Goal: Transaction & Acquisition: Purchase product/service

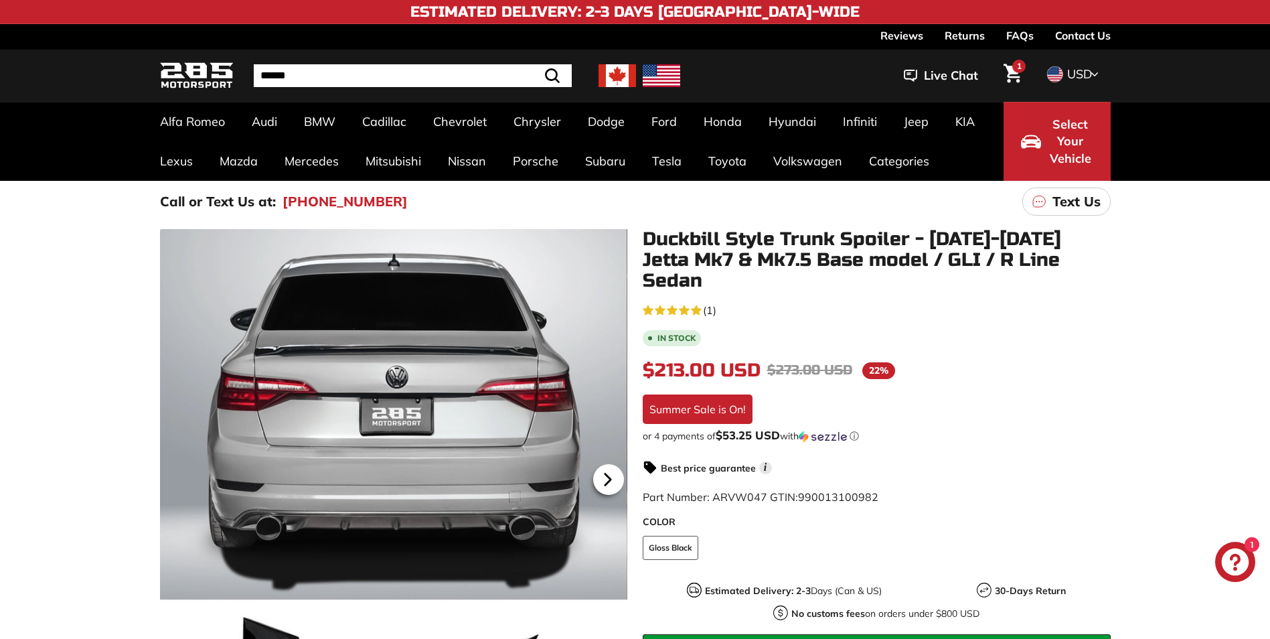
click at [605, 475] on icon at bounding box center [606, 479] width 5 height 11
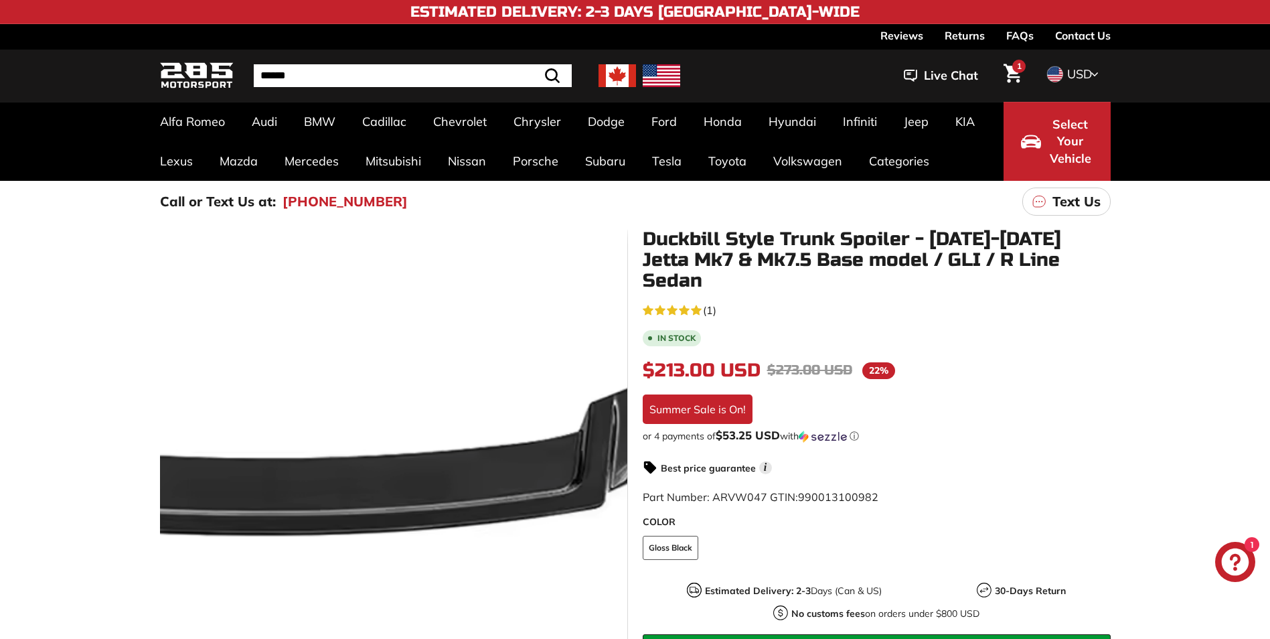
click at [541, 477] on div at bounding box center [393, 477] width 468 height 497
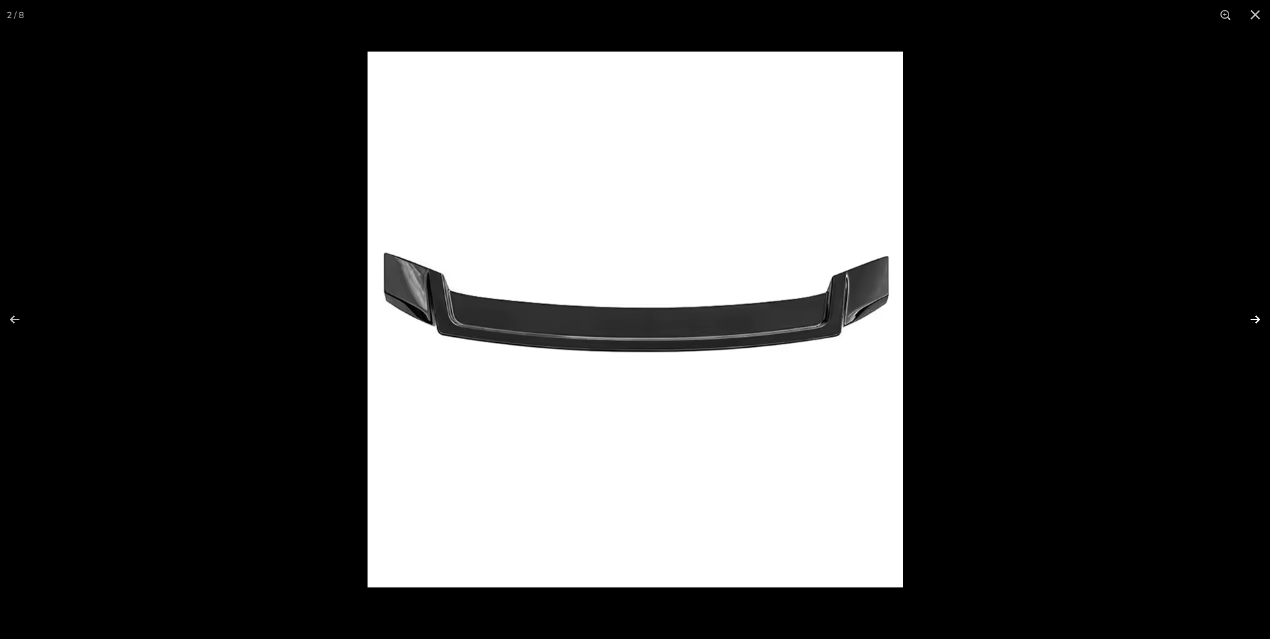
click at [1252, 317] on button at bounding box center [1246, 319] width 47 height 67
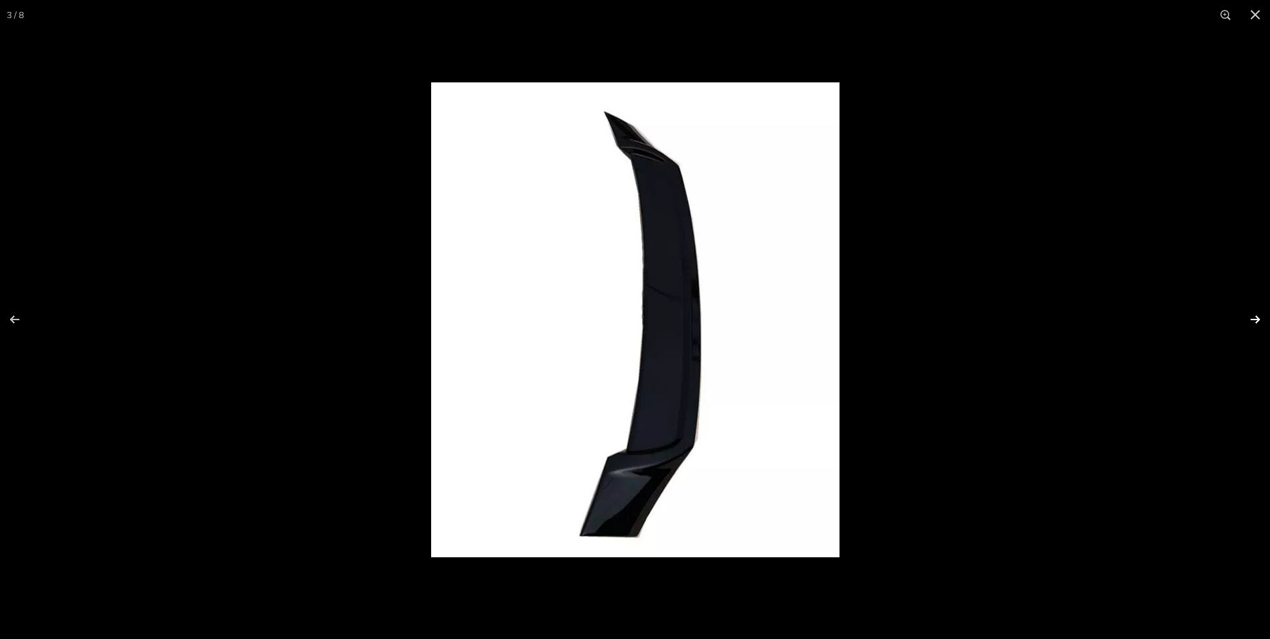
click at [1250, 317] on button at bounding box center [1246, 319] width 47 height 67
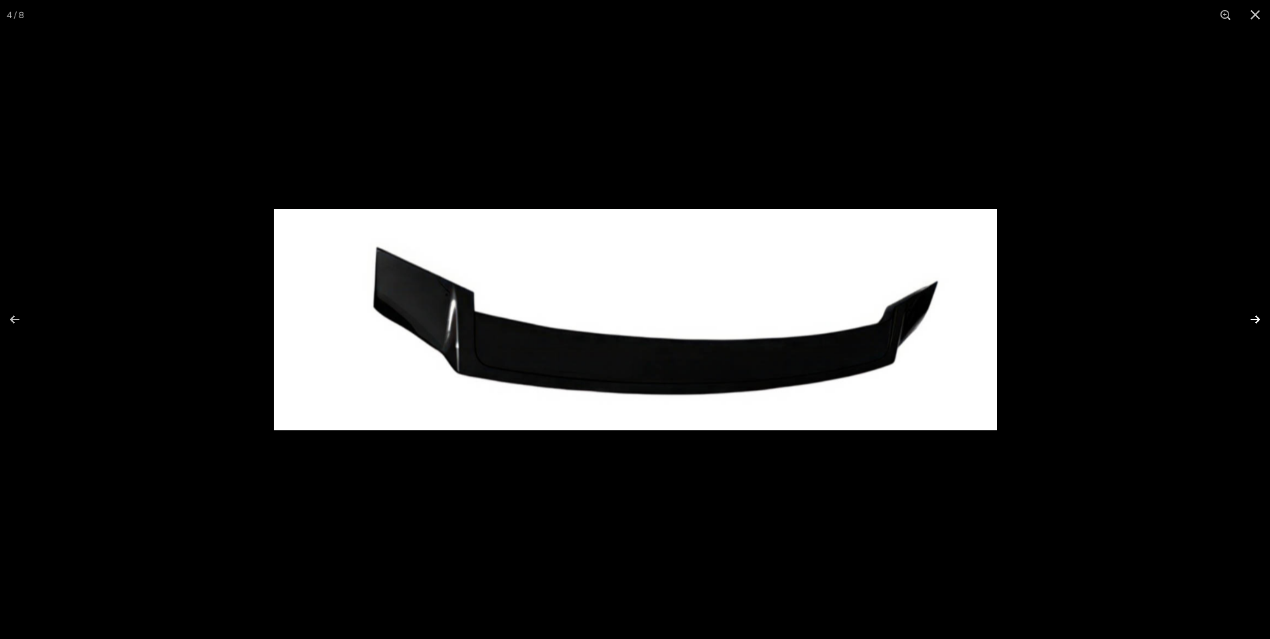
click at [1250, 317] on button at bounding box center [1246, 319] width 47 height 67
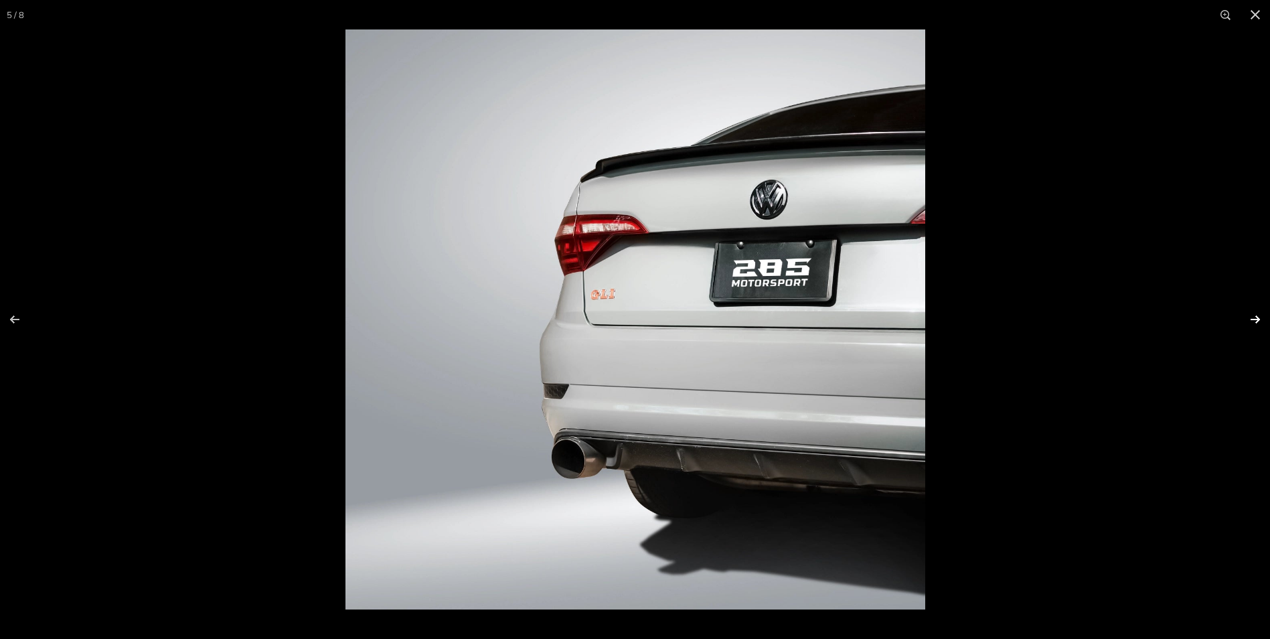
click at [1250, 317] on button at bounding box center [1246, 319] width 47 height 67
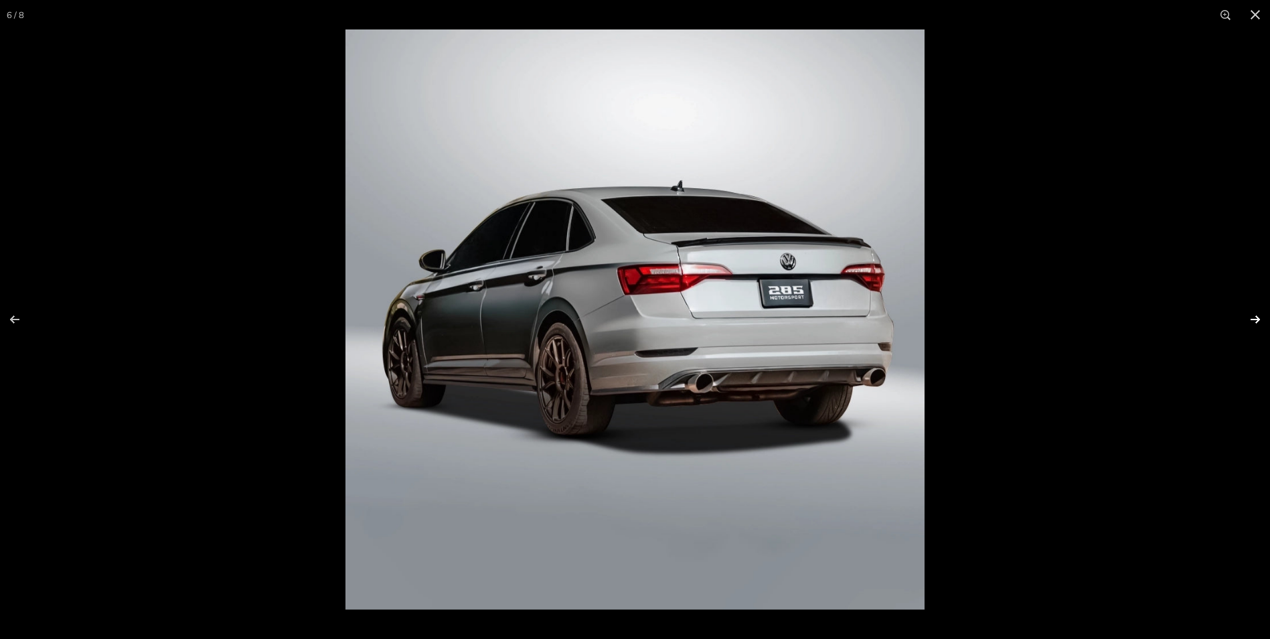
scroll to position [0, 129]
click at [1250, 317] on button at bounding box center [1246, 319] width 47 height 67
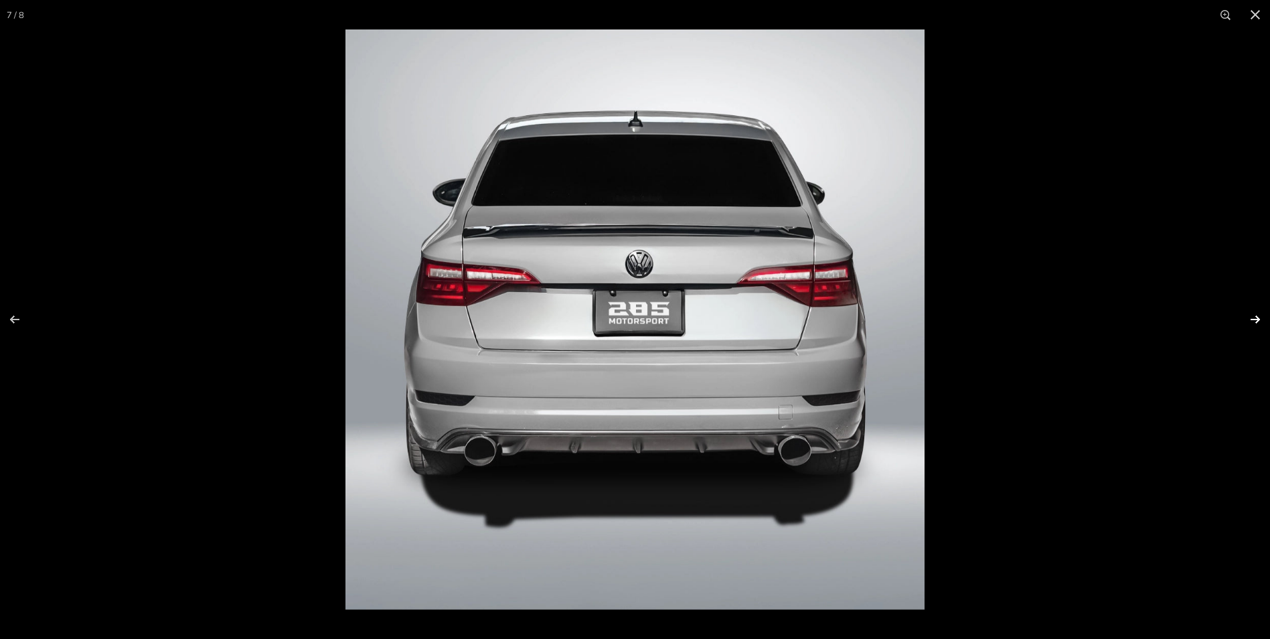
click at [1250, 317] on button at bounding box center [1246, 319] width 47 height 67
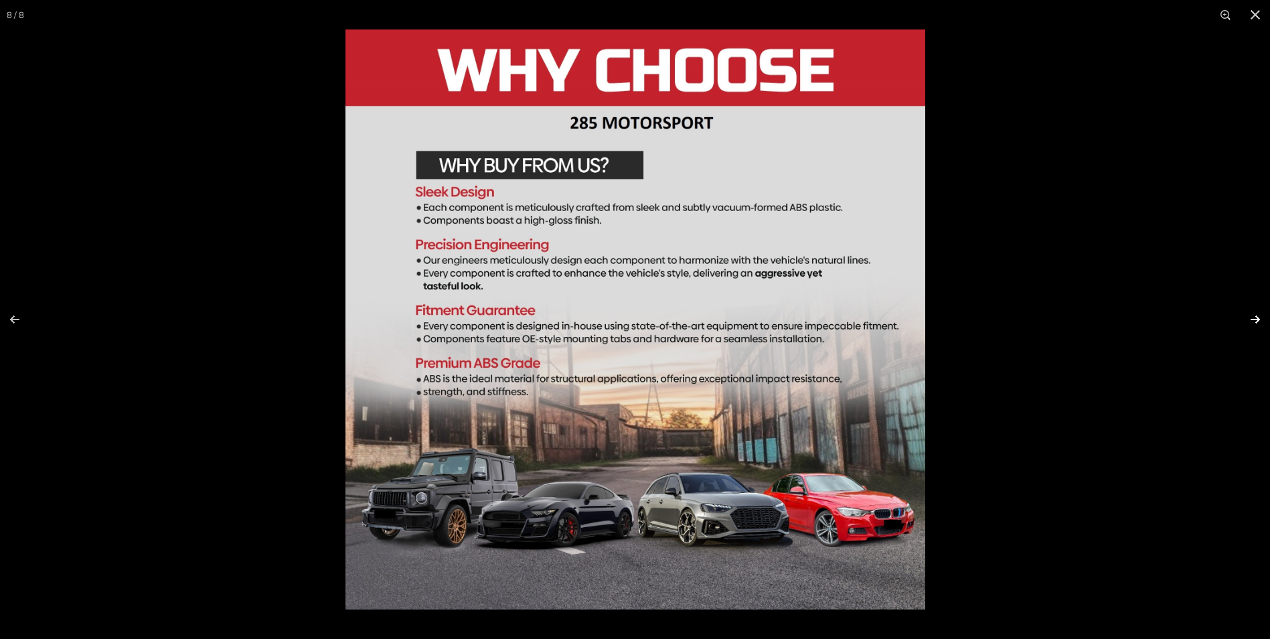
click at [1250, 317] on button at bounding box center [1246, 319] width 47 height 67
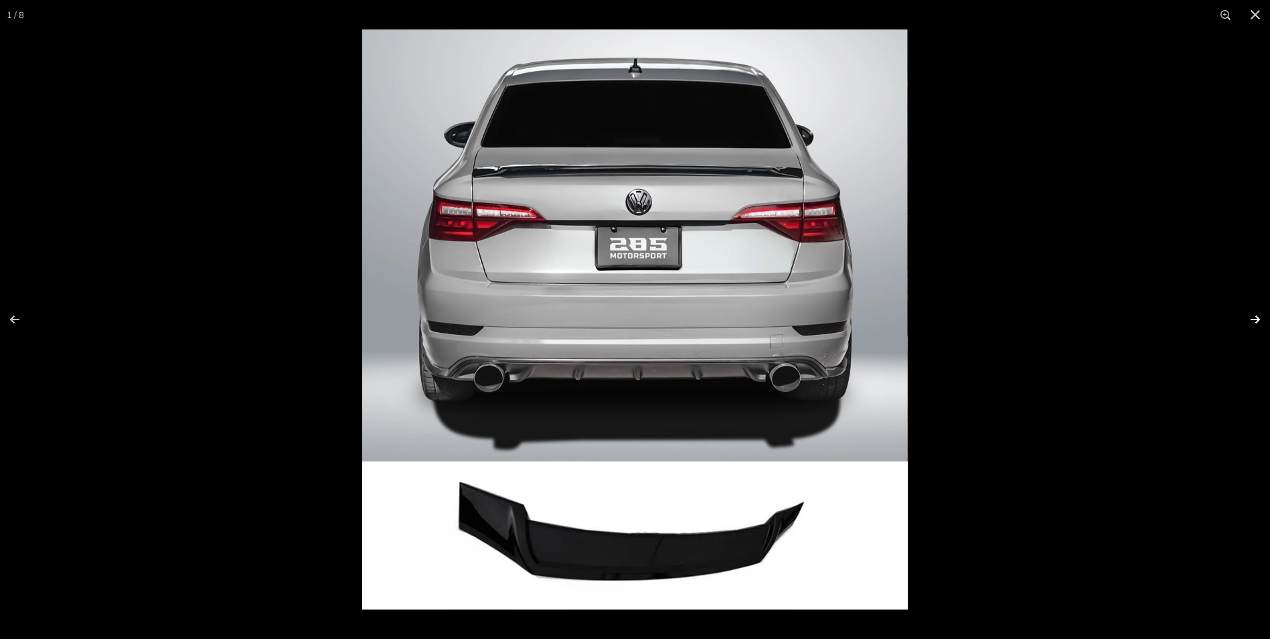
scroll to position [0, 0]
click at [1250, 317] on button at bounding box center [1246, 319] width 47 height 67
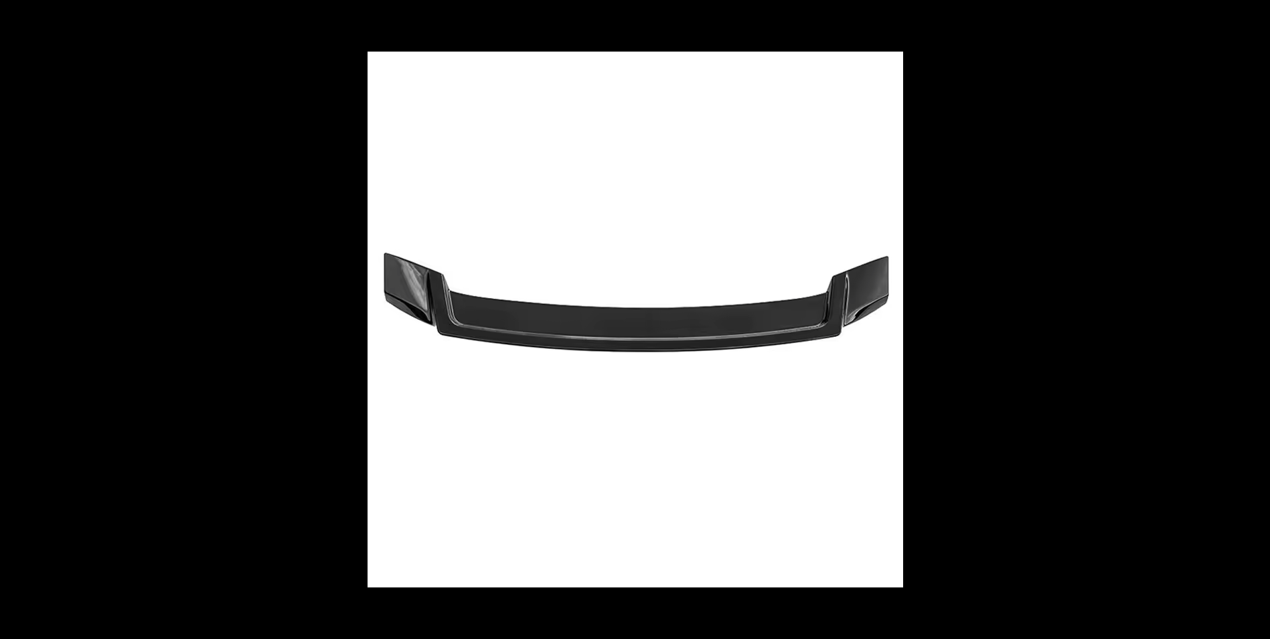
click at [1250, 317] on button at bounding box center [1246, 319] width 47 height 67
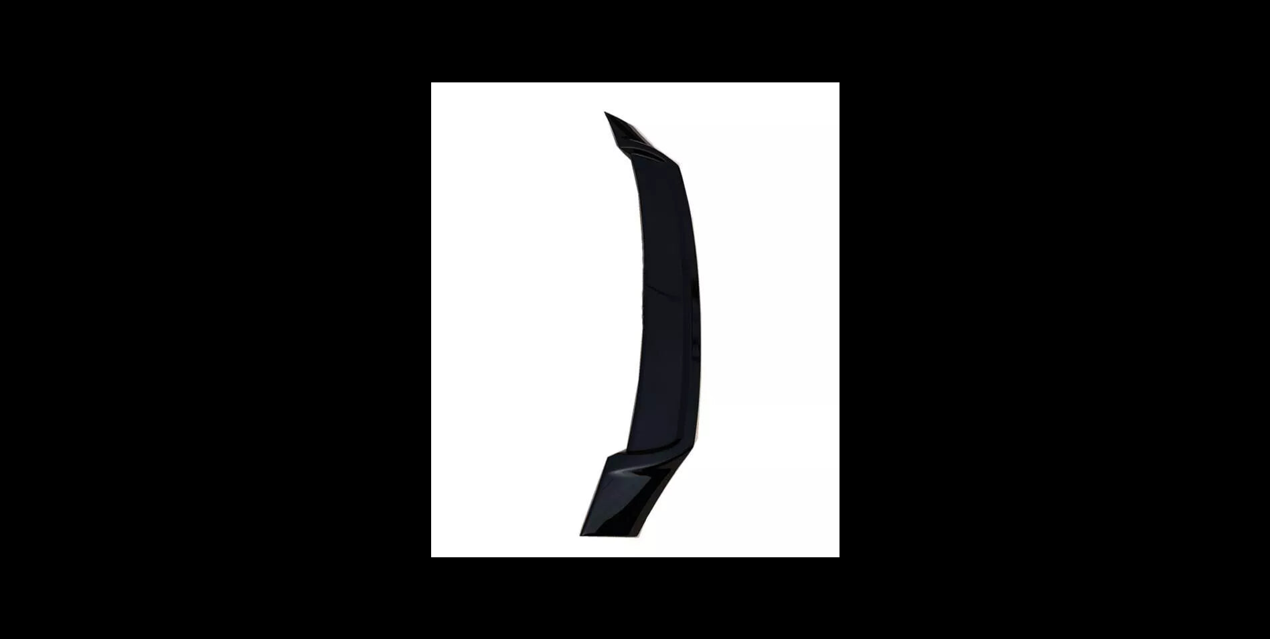
click at [1250, 317] on button at bounding box center [1246, 319] width 47 height 67
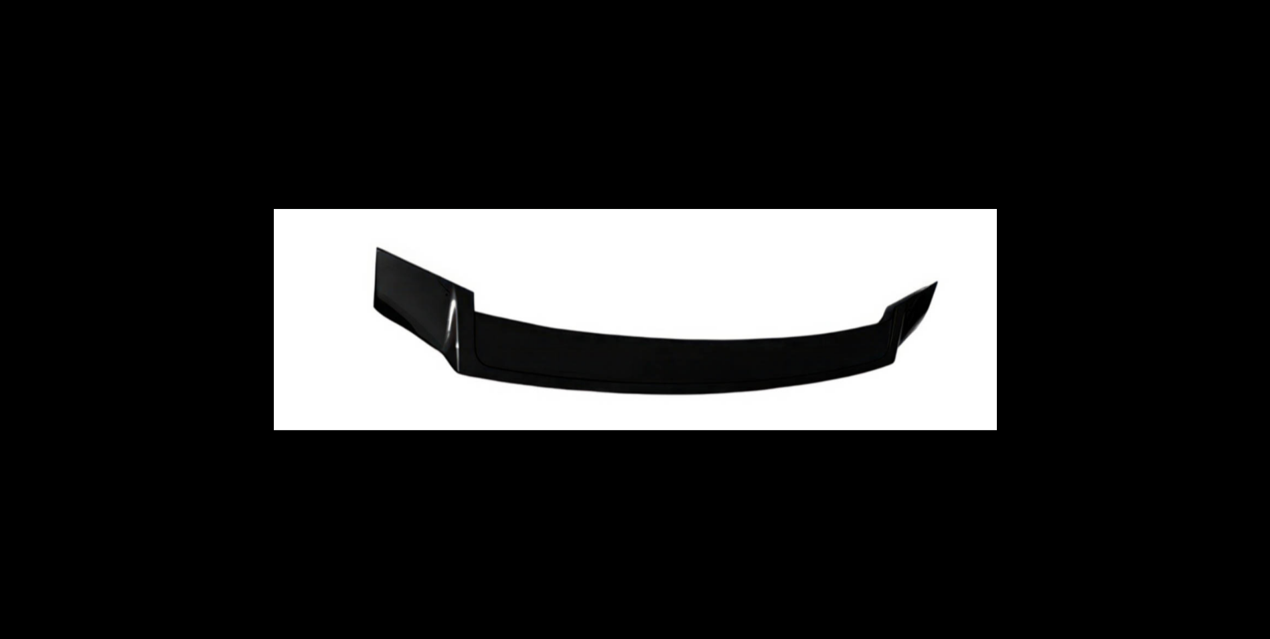
click at [1250, 317] on button at bounding box center [1246, 319] width 47 height 67
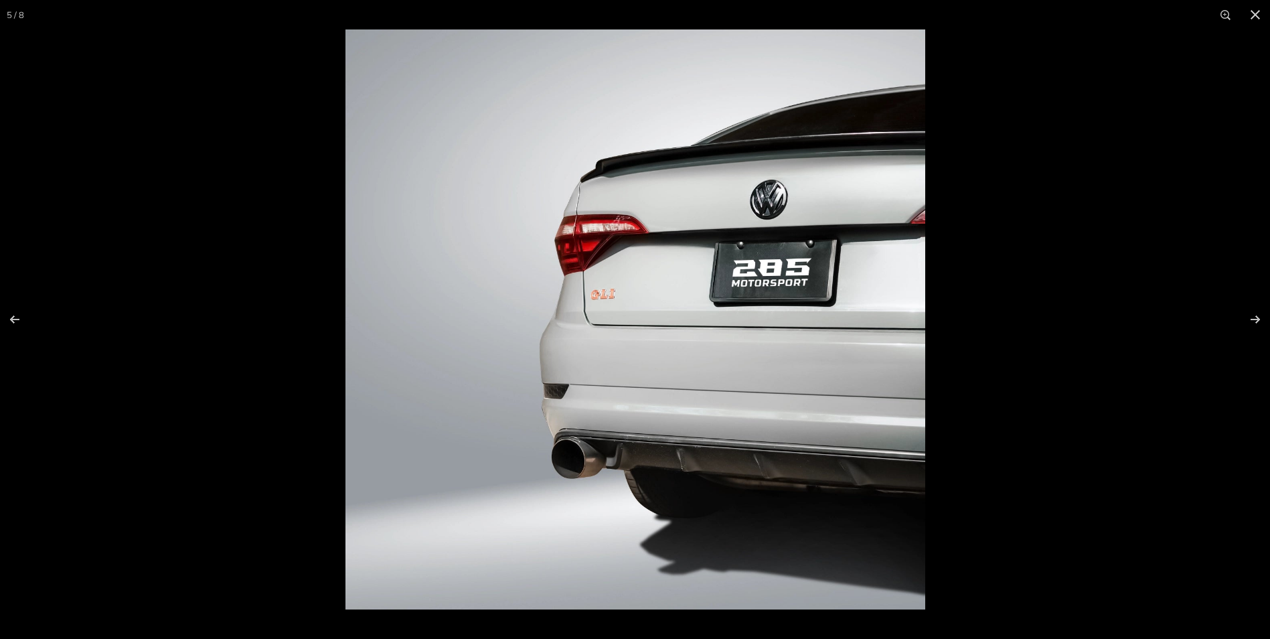
click at [716, 271] on img at bounding box center [635, 319] width 580 height 580
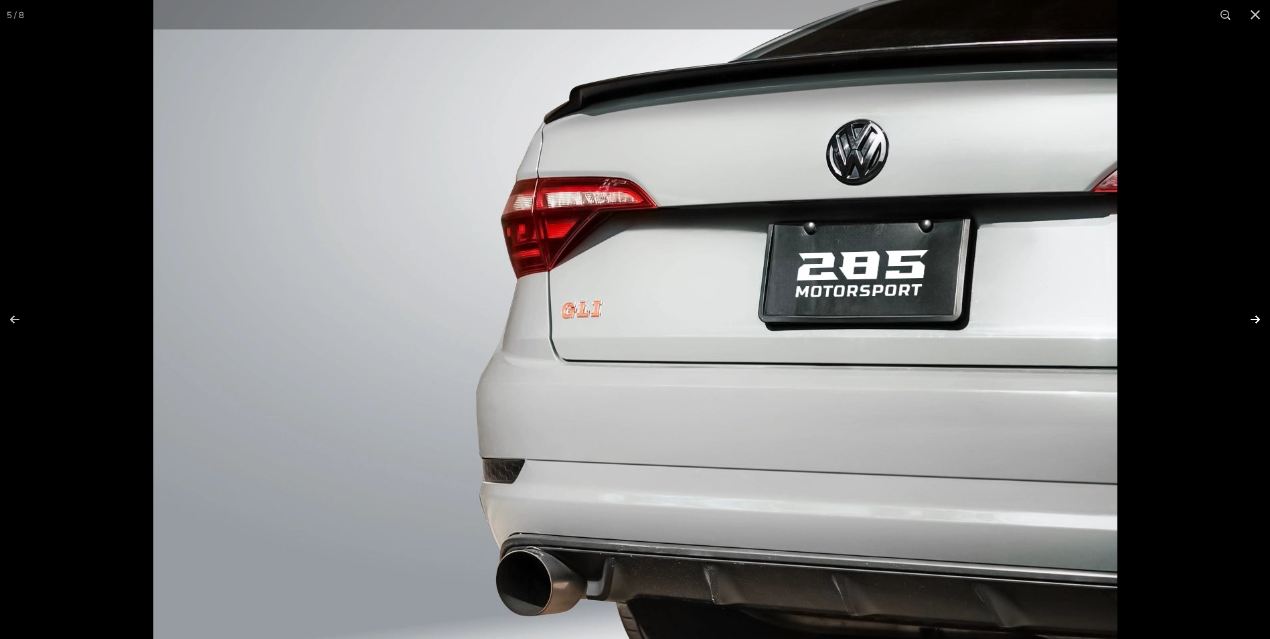
click at [1254, 319] on button at bounding box center [1246, 319] width 47 height 67
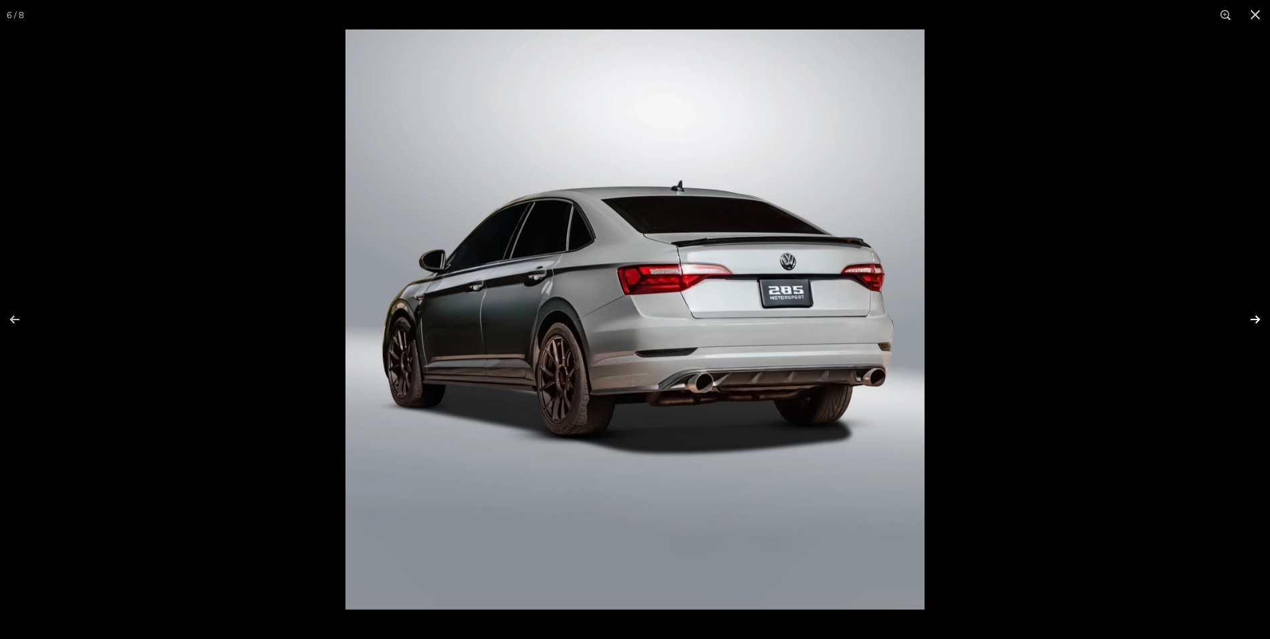
scroll to position [0, 129]
click at [962, 304] on div at bounding box center [980, 348] width 1270 height 639
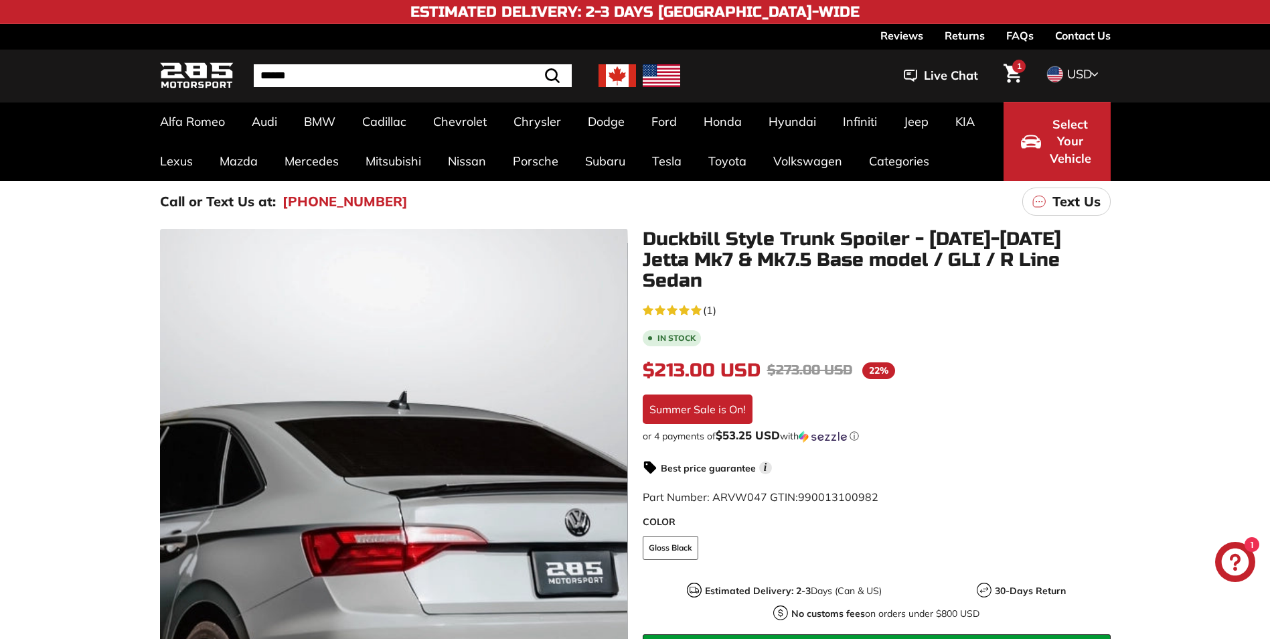
click at [456, 323] on div at bounding box center [393, 477] width 468 height 497
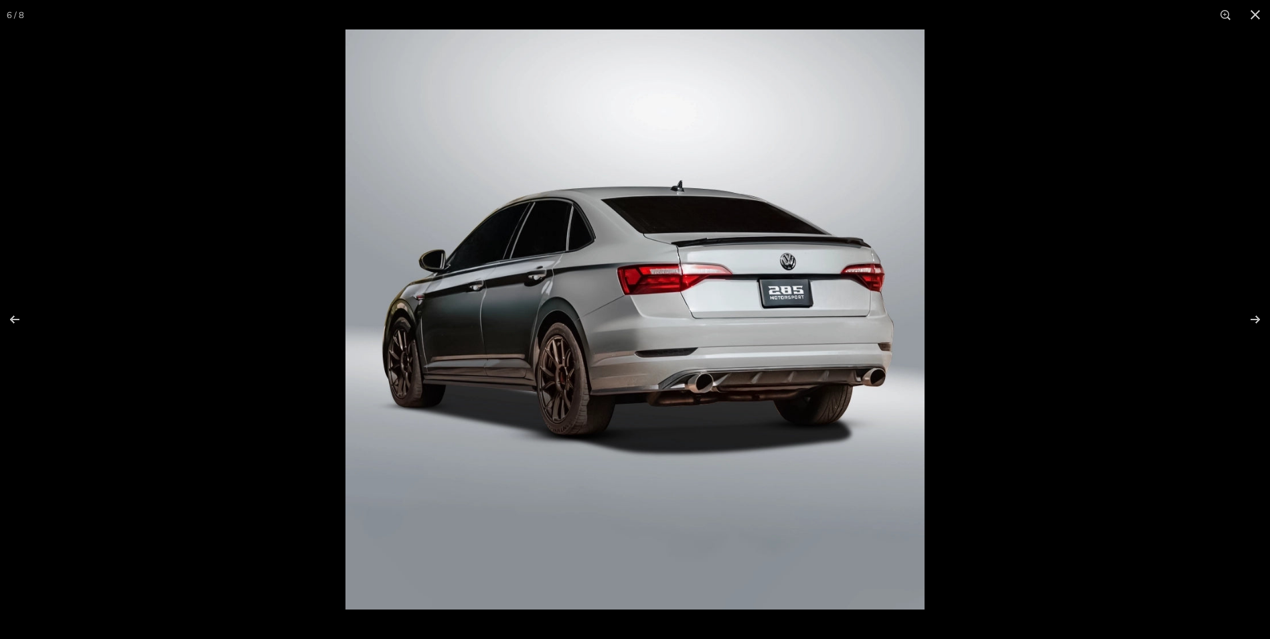
click at [533, 339] on img at bounding box center [634, 319] width 579 height 580
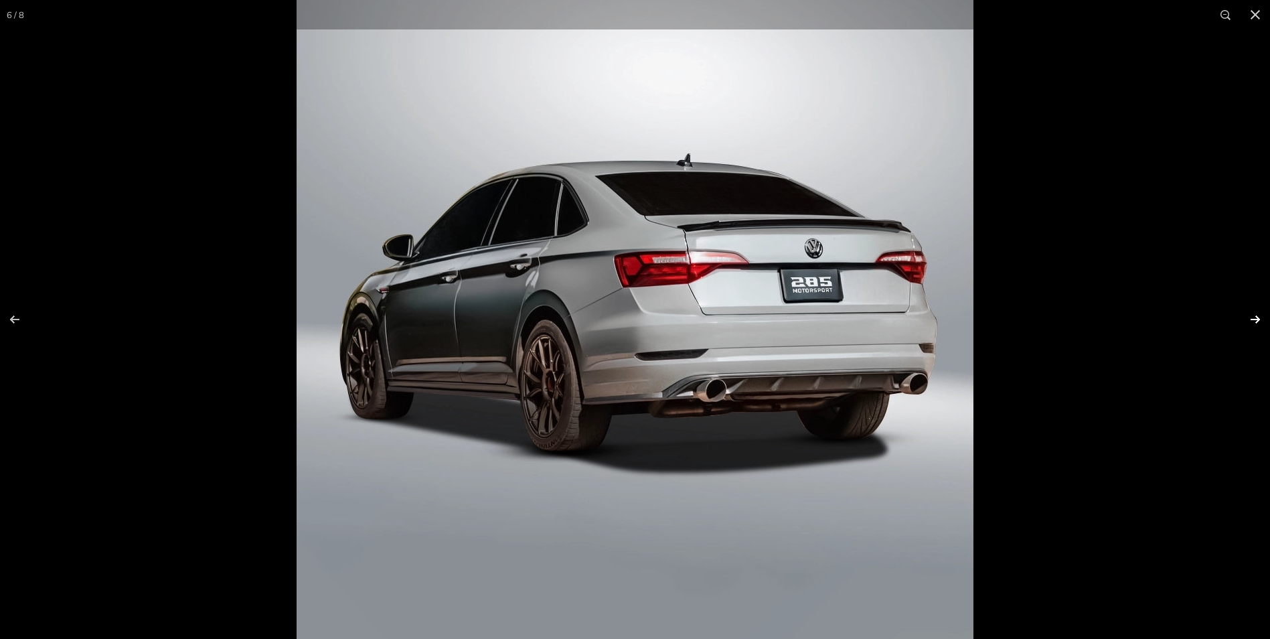
click at [1253, 315] on button at bounding box center [1246, 319] width 47 height 67
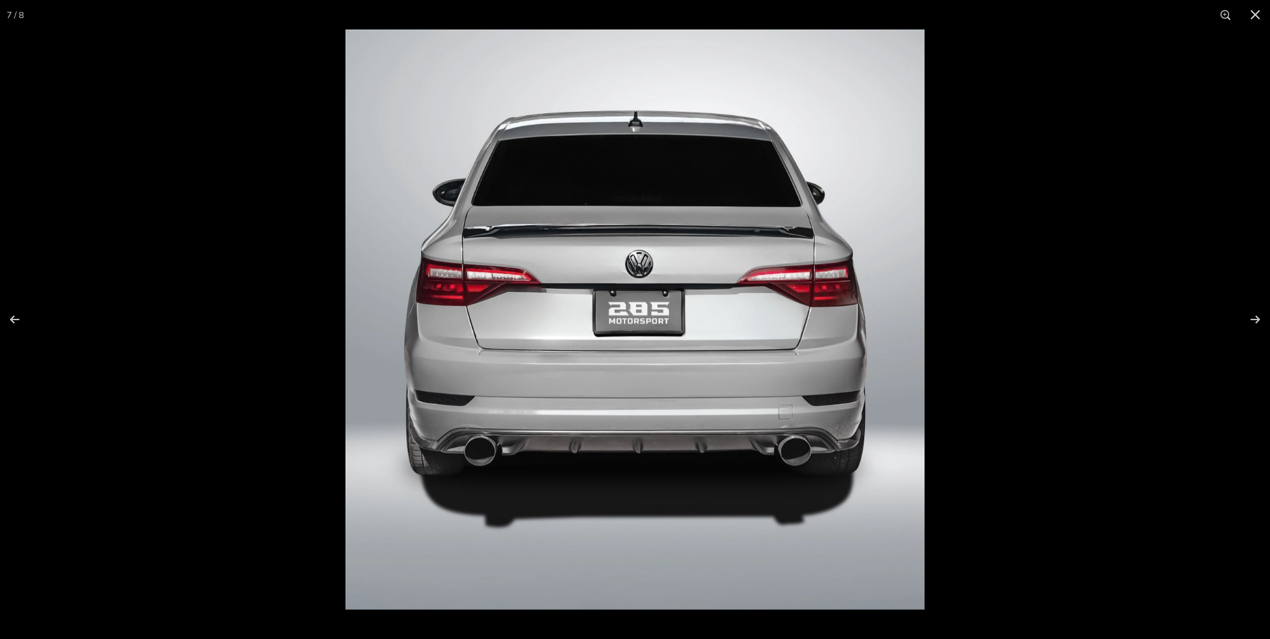
click at [760, 304] on img at bounding box center [634, 319] width 579 height 580
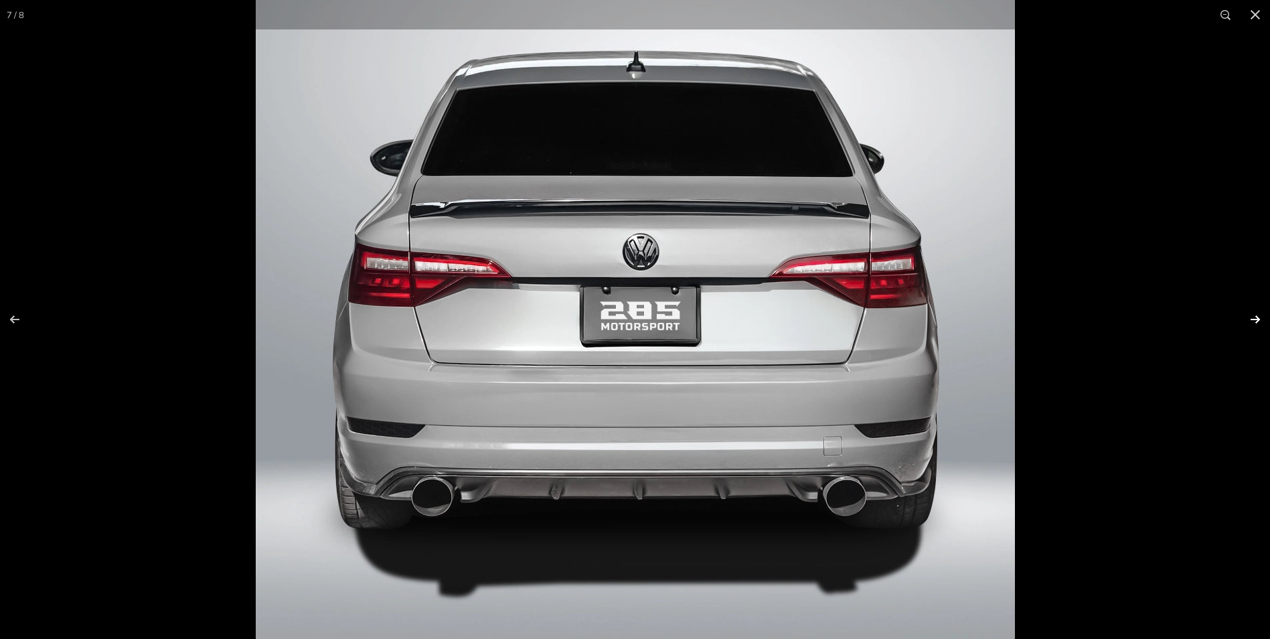
click at [1256, 312] on button at bounding box center [1246, 319] width 47 height 67
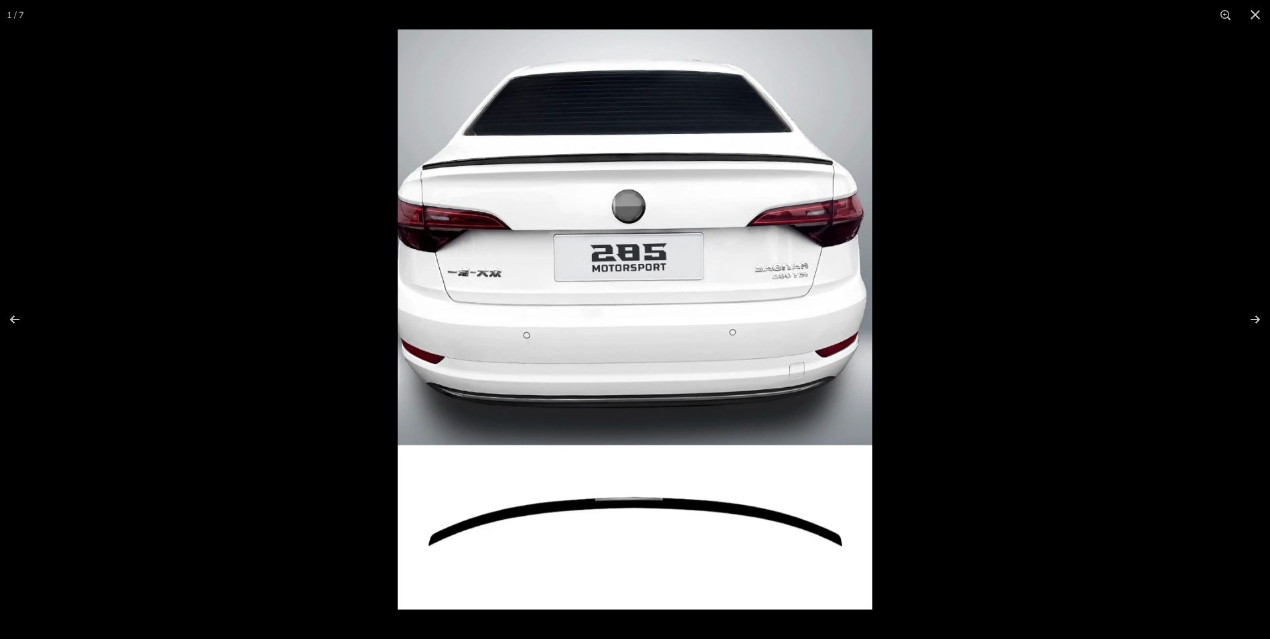
click at [639, 524] on img at bounding box center [635, 319] width 475 height 580
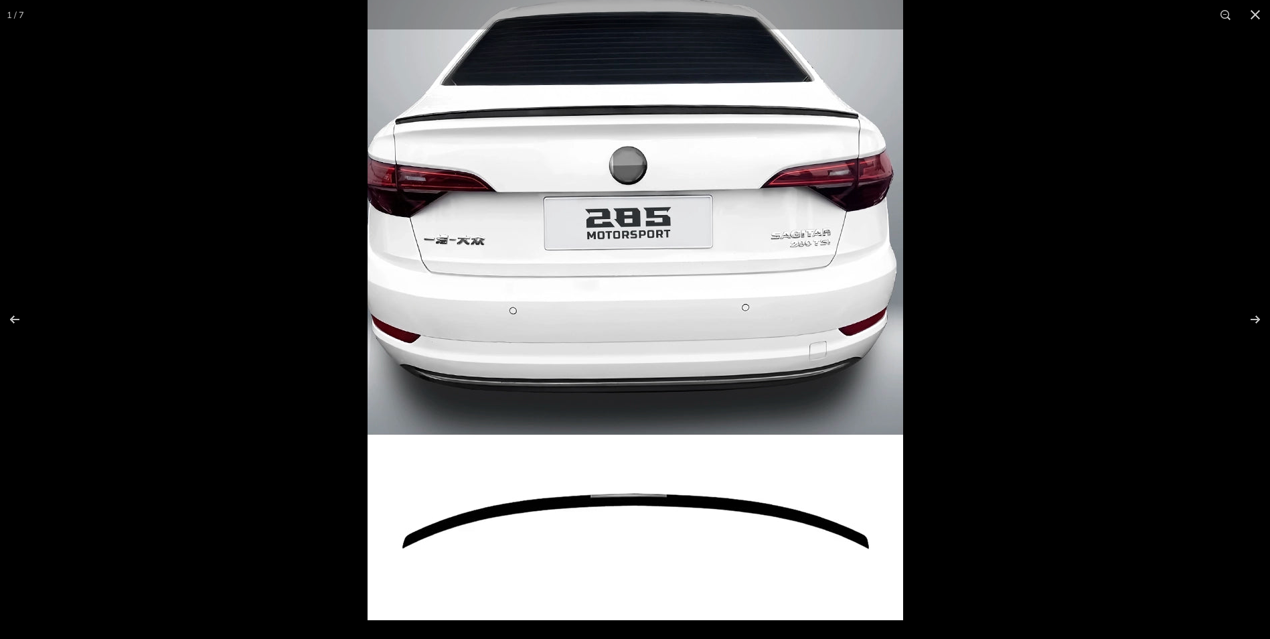
click at [639, 119] on img at bounding box center [634, 293] width 535 height 654
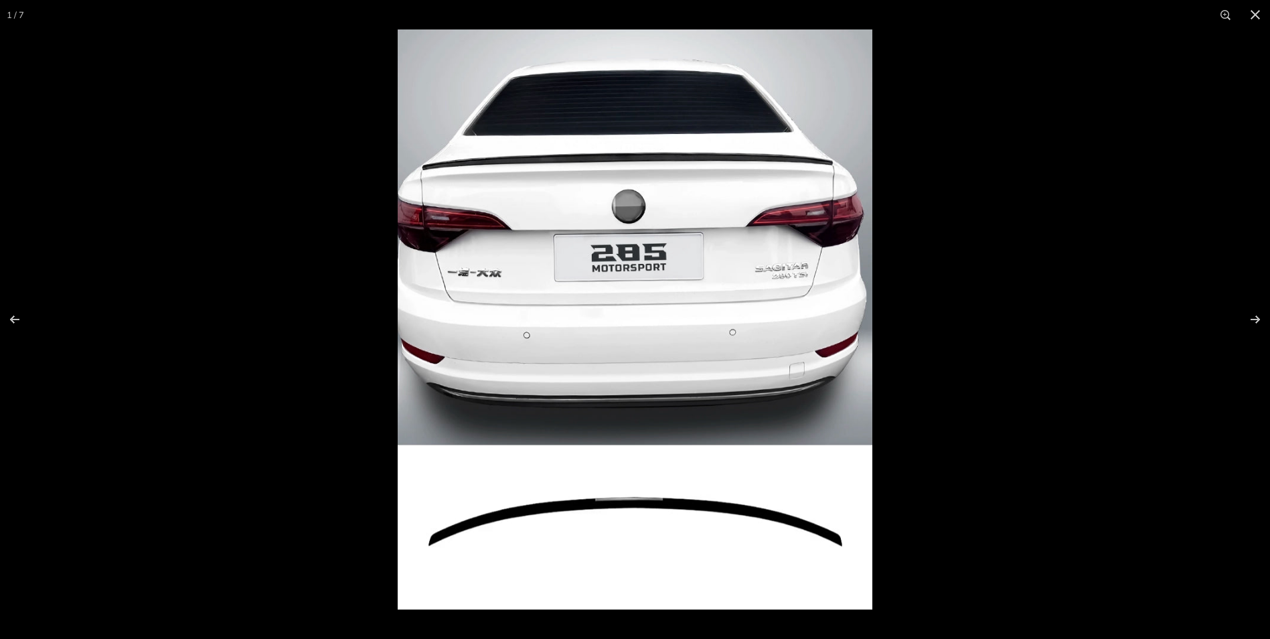
click at [639, 122] on img at bounding box center [635, 319] width 475 height 580
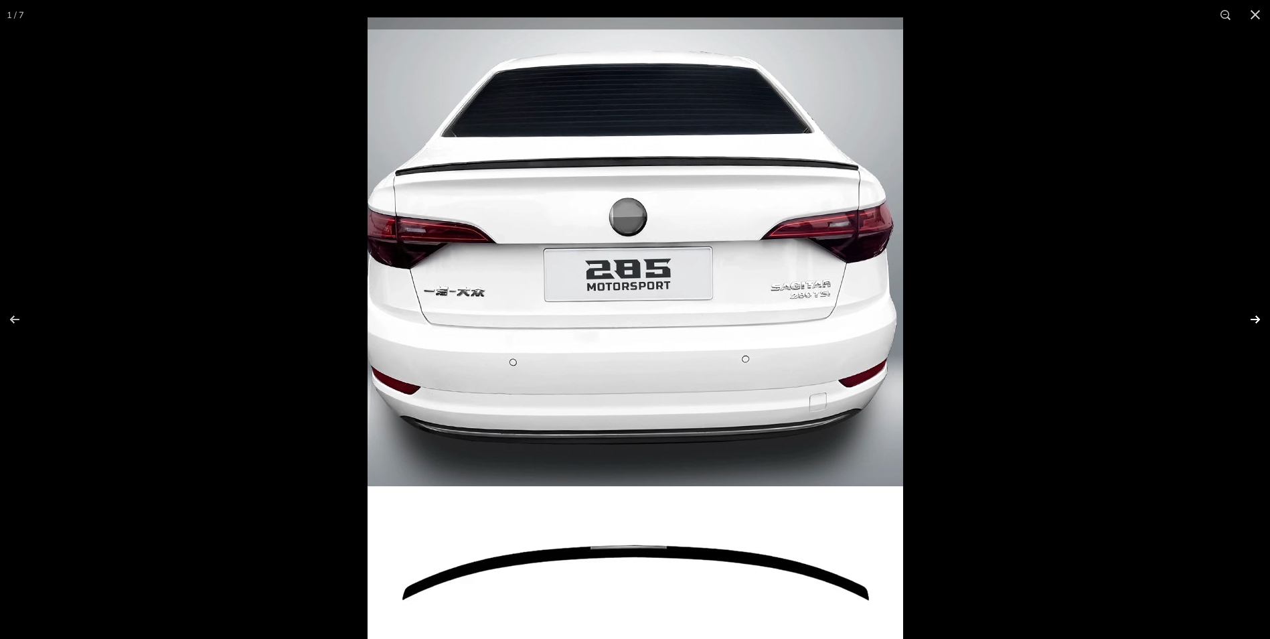
click at [1251, 318] on button at bounding box center [1246, 319] width 47 height 67
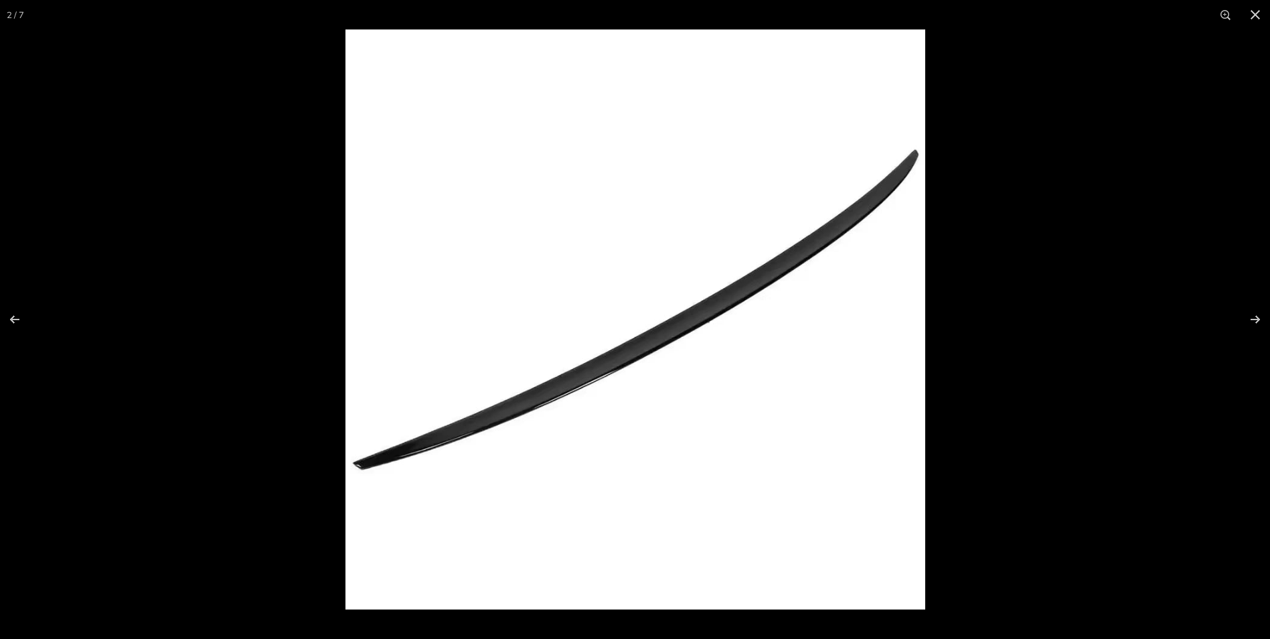
click at [726, 316] on img at bounding box center [635, 319] width 580 height 580
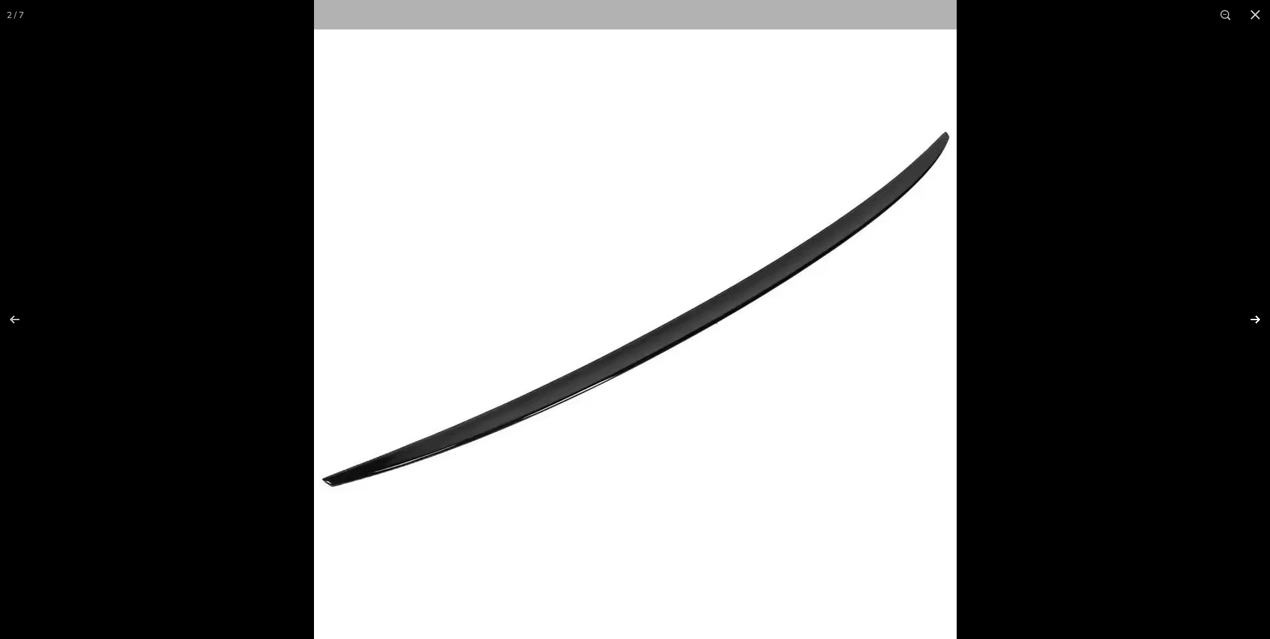
click at [1255, 317] on button at bounding box center [1246, 319] width 47 height 67
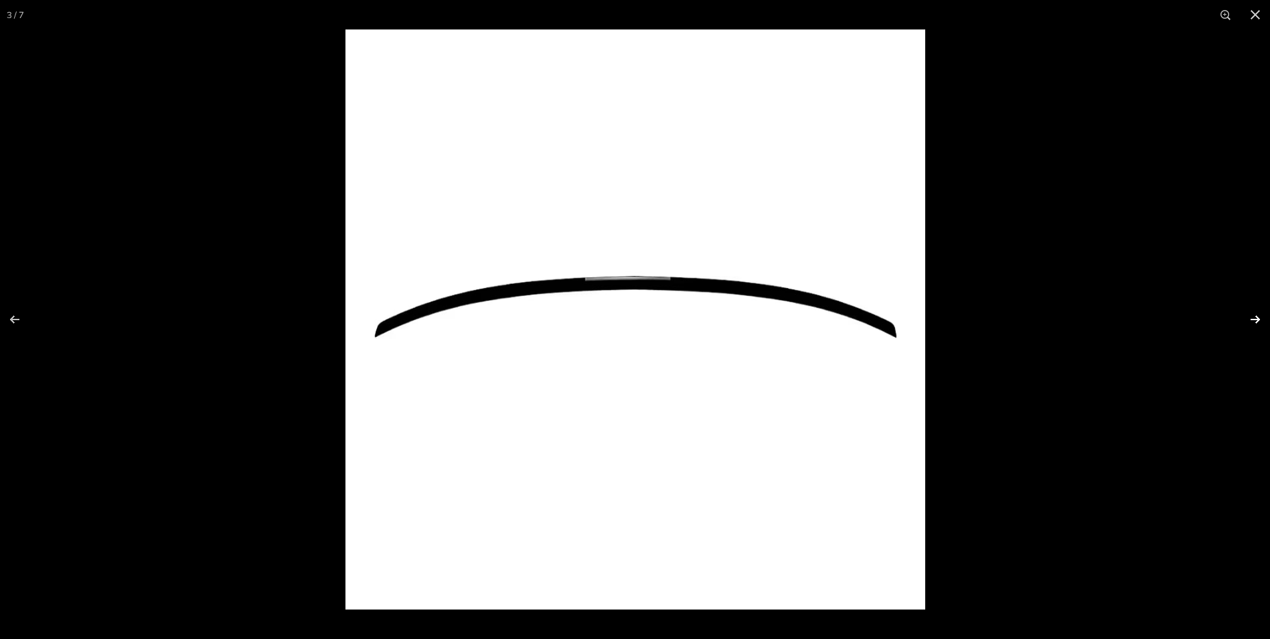
click at [1255, 316] on button at bounding box center [1246, 319] width 47 height 67
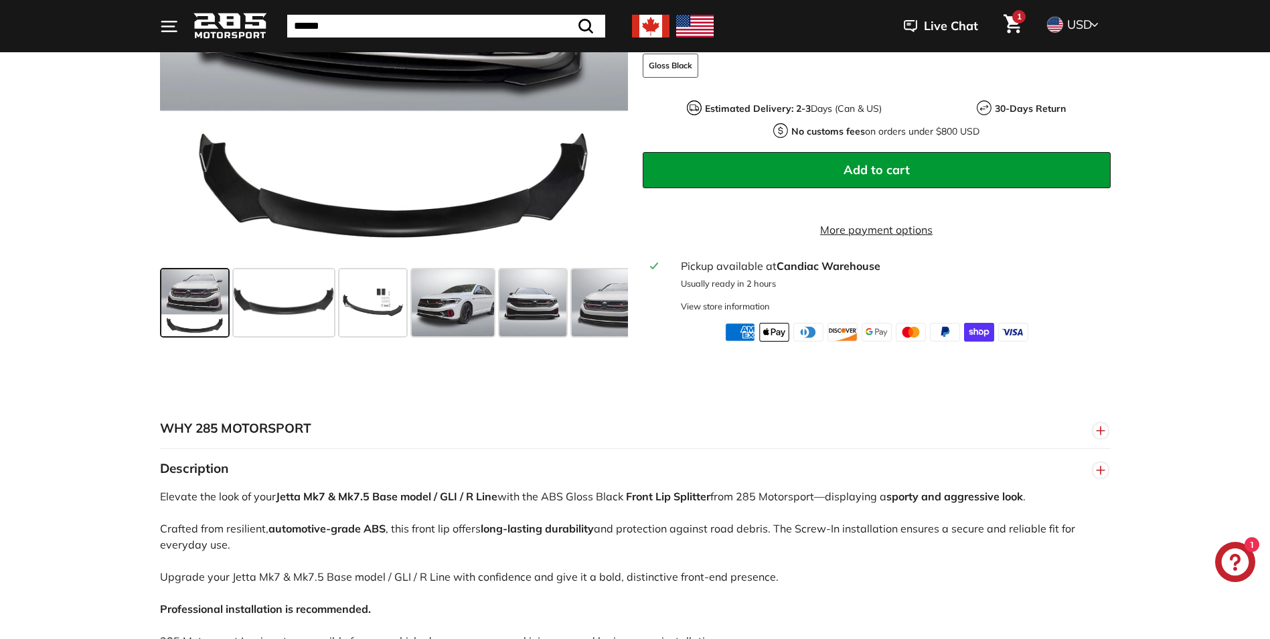
scroll to position [469, 0]
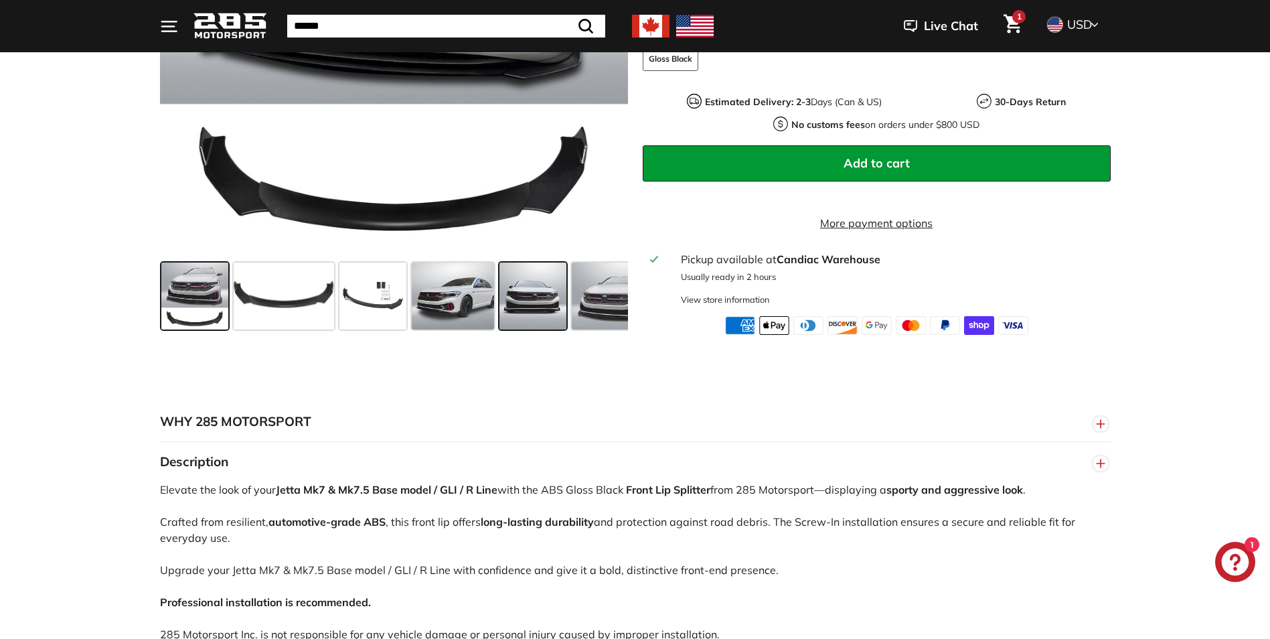
click at [543, 301] on span at bounding box center [532, 295] width 67 height 67
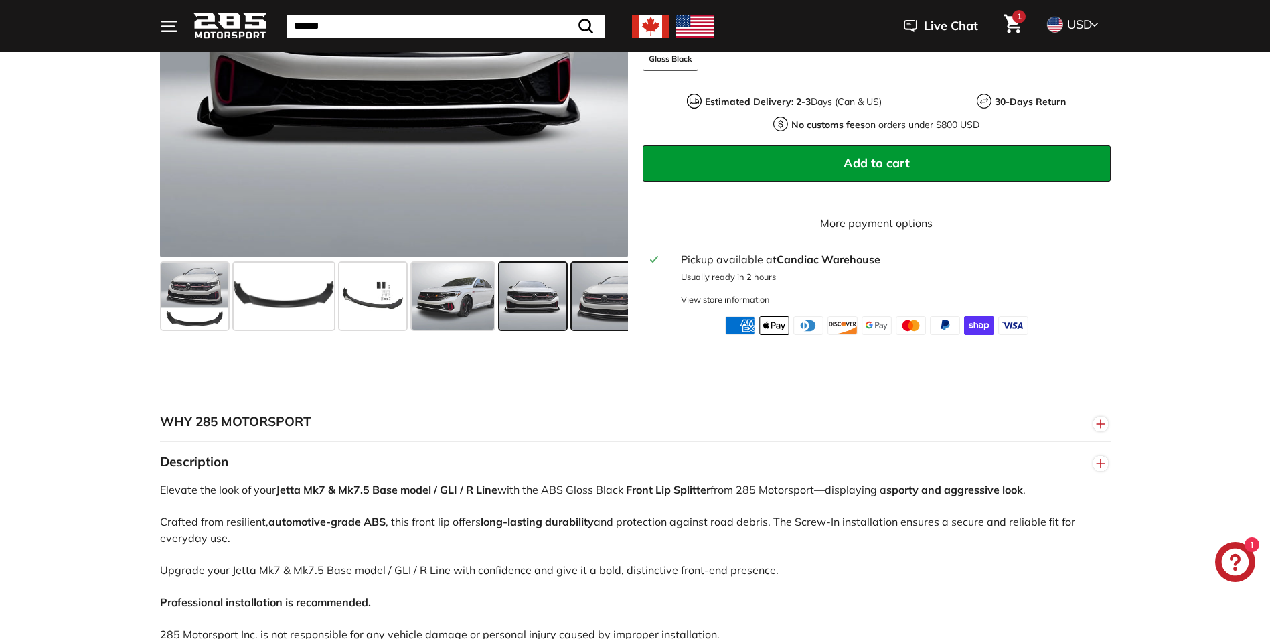
click at [617, 309] on span at bounding box center [612, 295] width 80 height 67
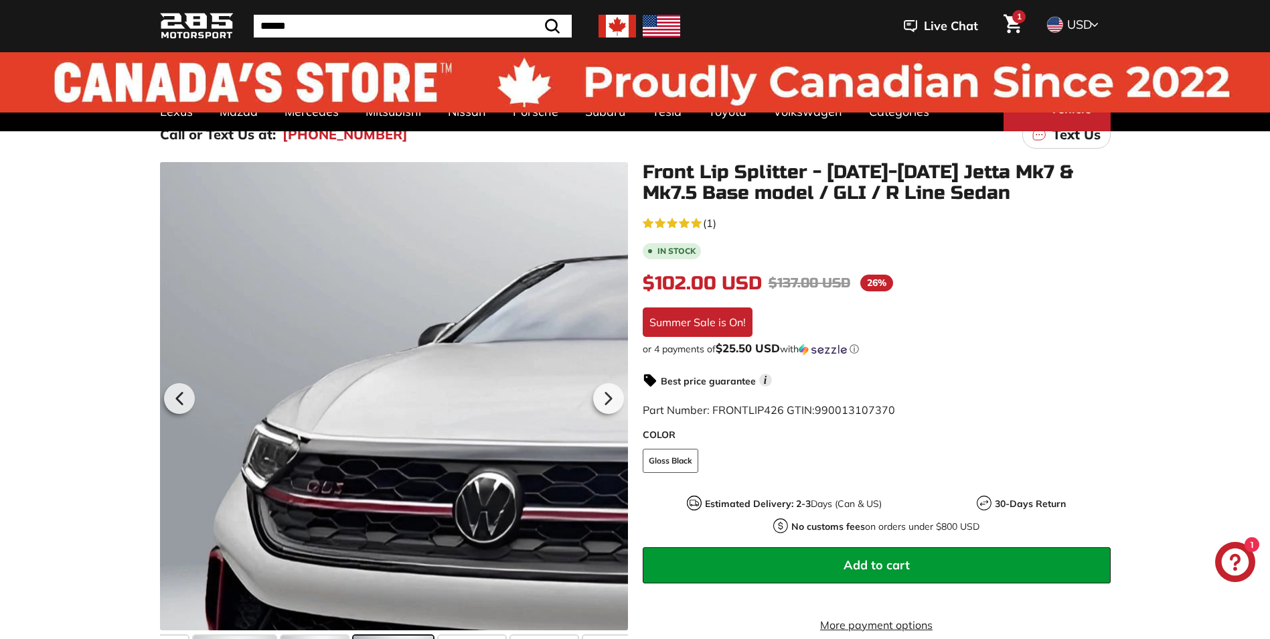
scroll to position [0, 0]
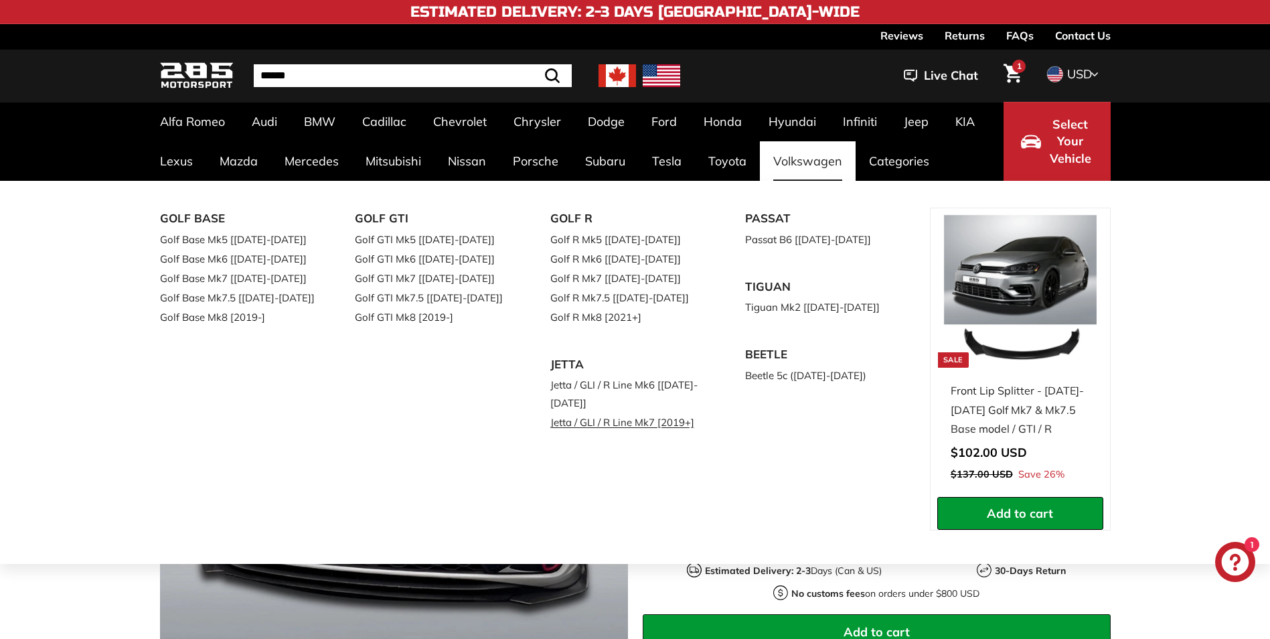
click at [629, 424] on link "Jetta / GLI / R Line Mk7 [2019+]" at bounding box center [629, 421] width 158 height 19
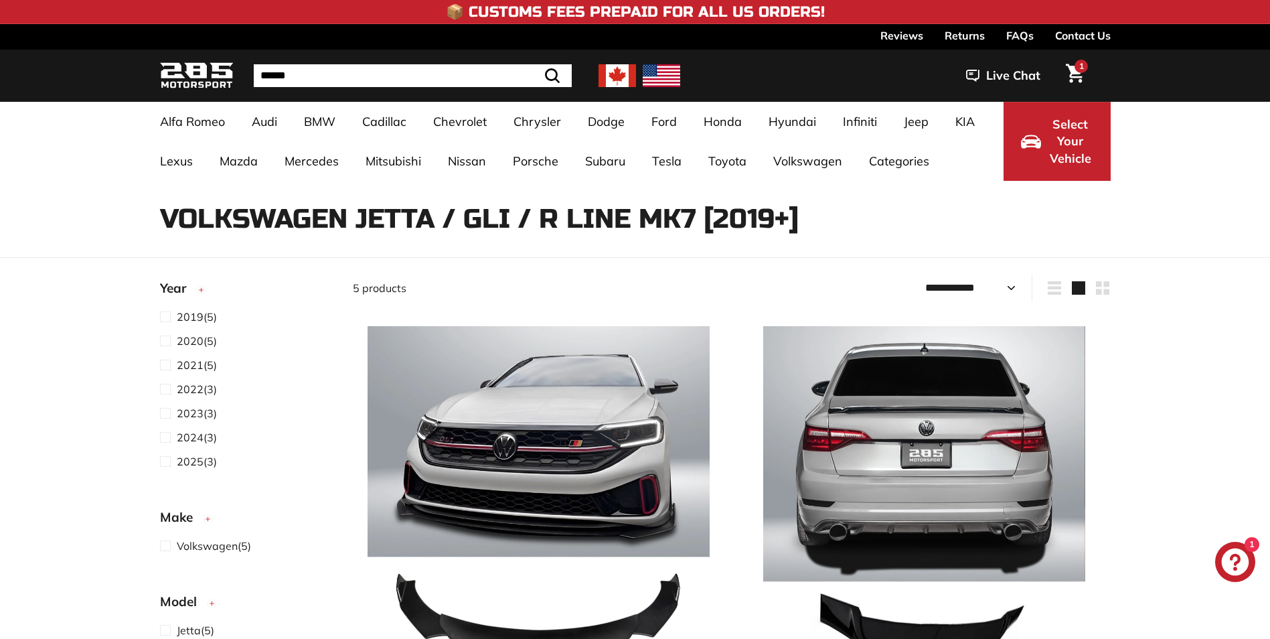
select select "**********"
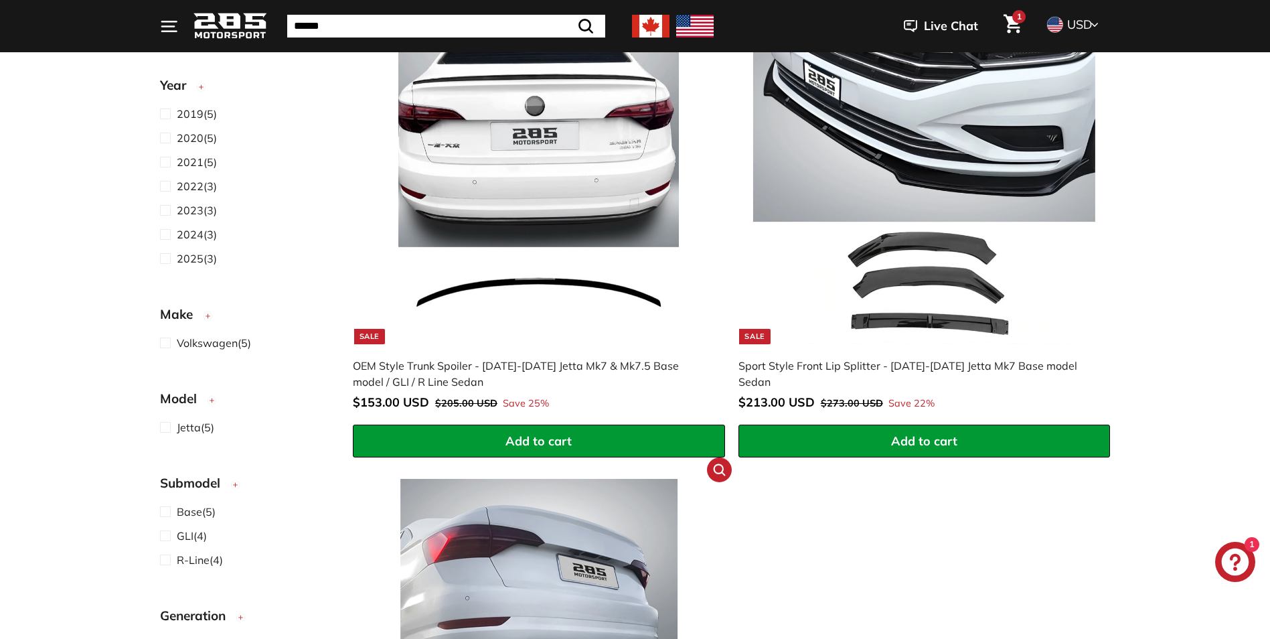
scroll to position [803, 0]
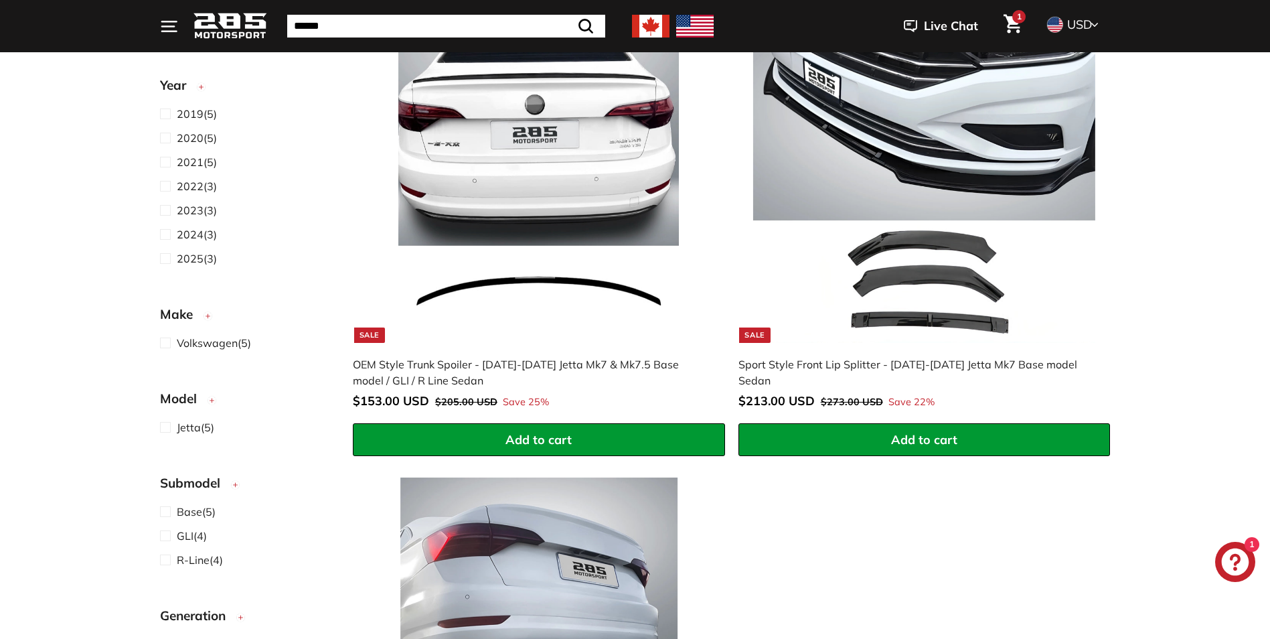
click at [365, 337] on div "Sale" at bounding box center [369, 334] width 31 height 15
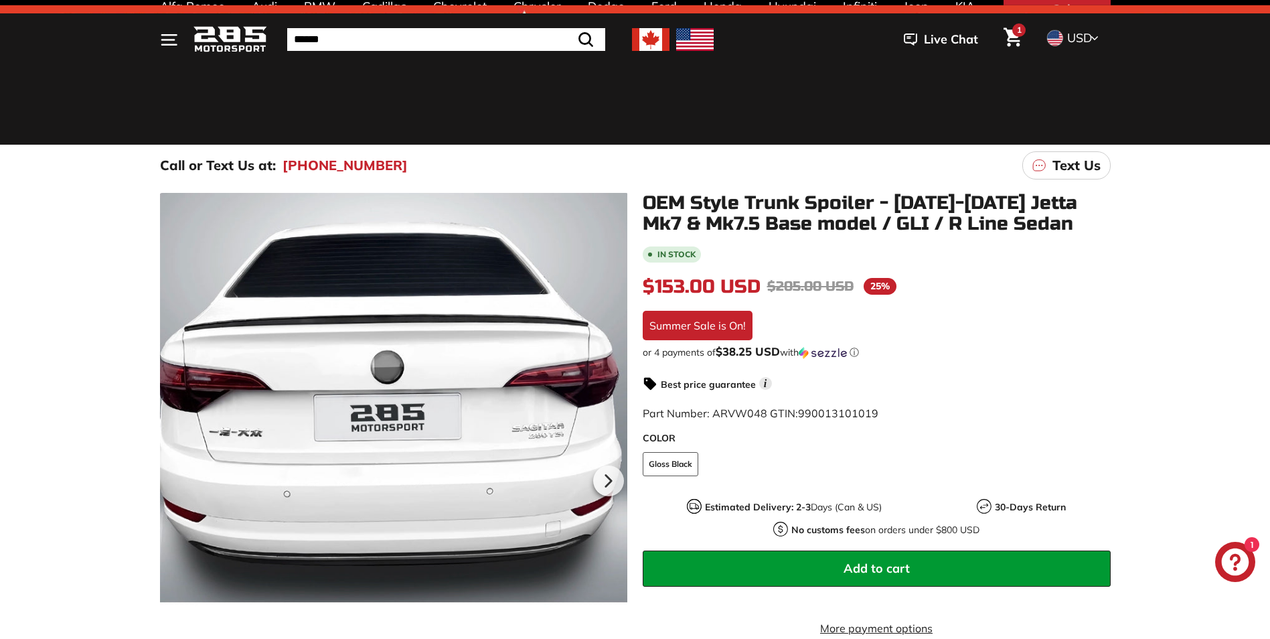
scroll to position [67, 0]
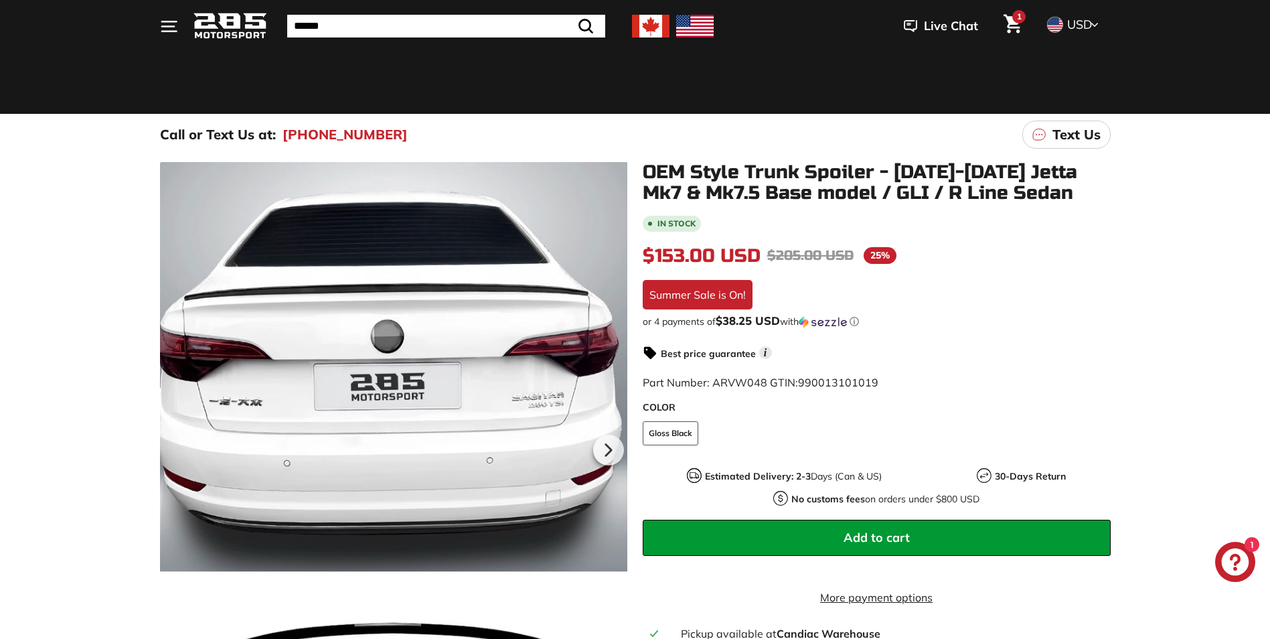
click at [873, 541] on span "Add to cart" at bounding box center [876, 536] width 66 height 15
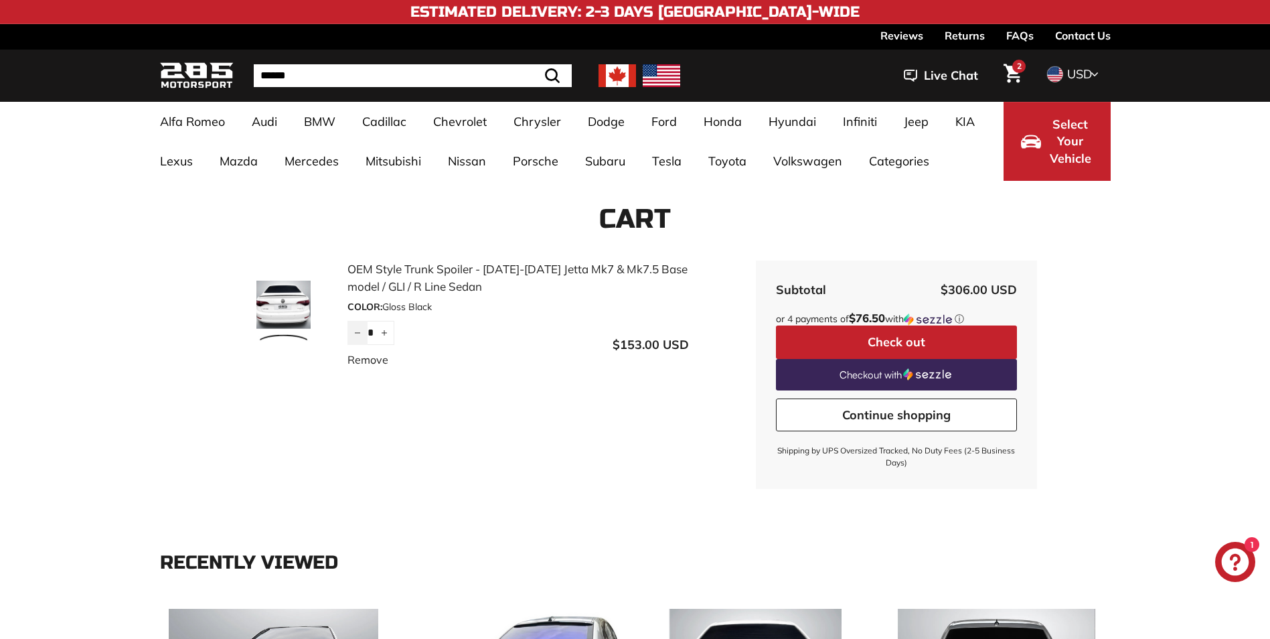
click at [353, 333] on button "−" at bounding box center [357, 333] width 20 height 24
type input "*"
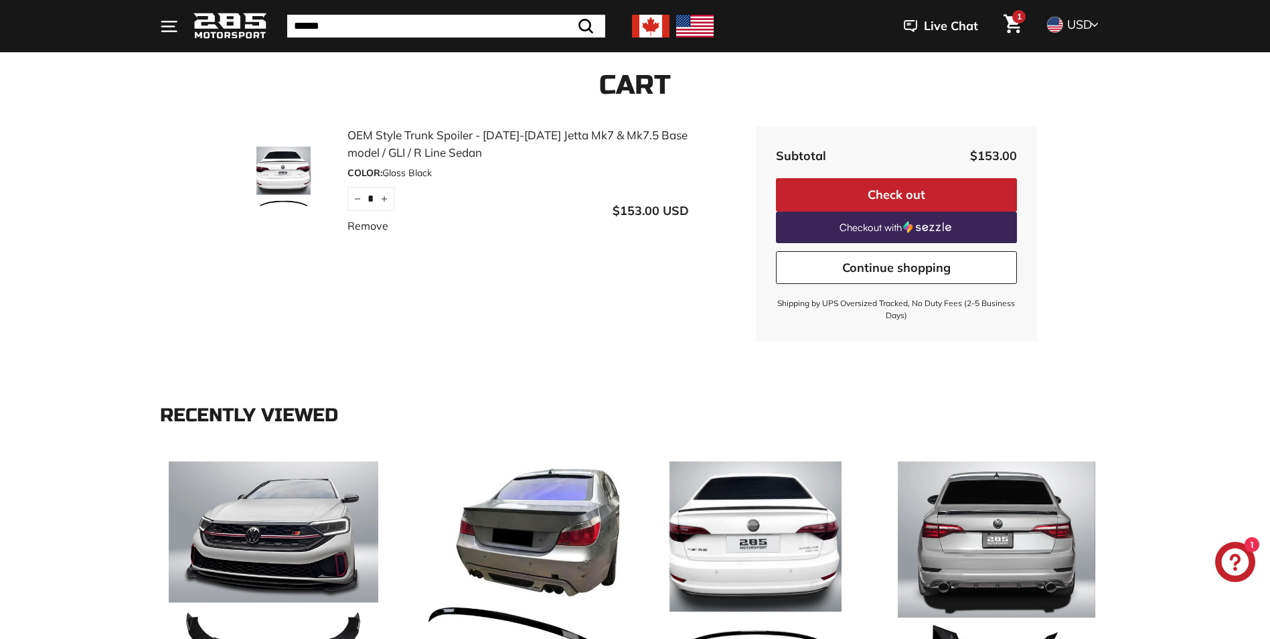
scroll to position [67, 0]
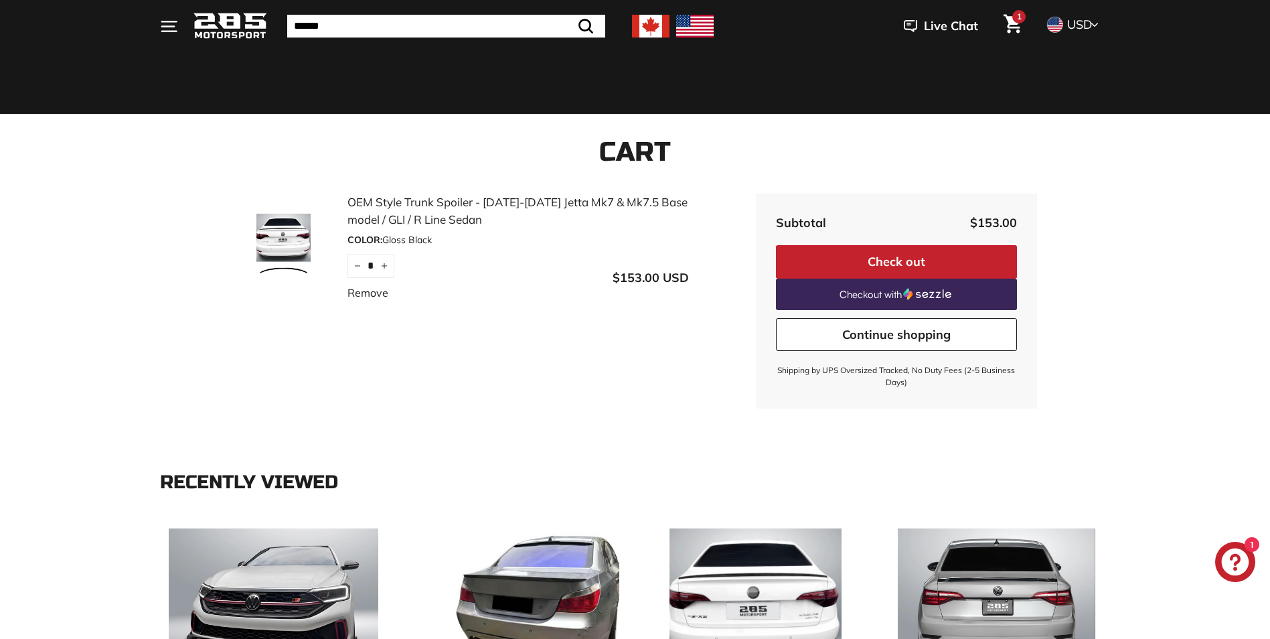
click at [890, 253] on button "Check out" at bounding box center [896, 261] width 241 height 33
